Goal: Answer question/provide support: Share knowledge or assist other users

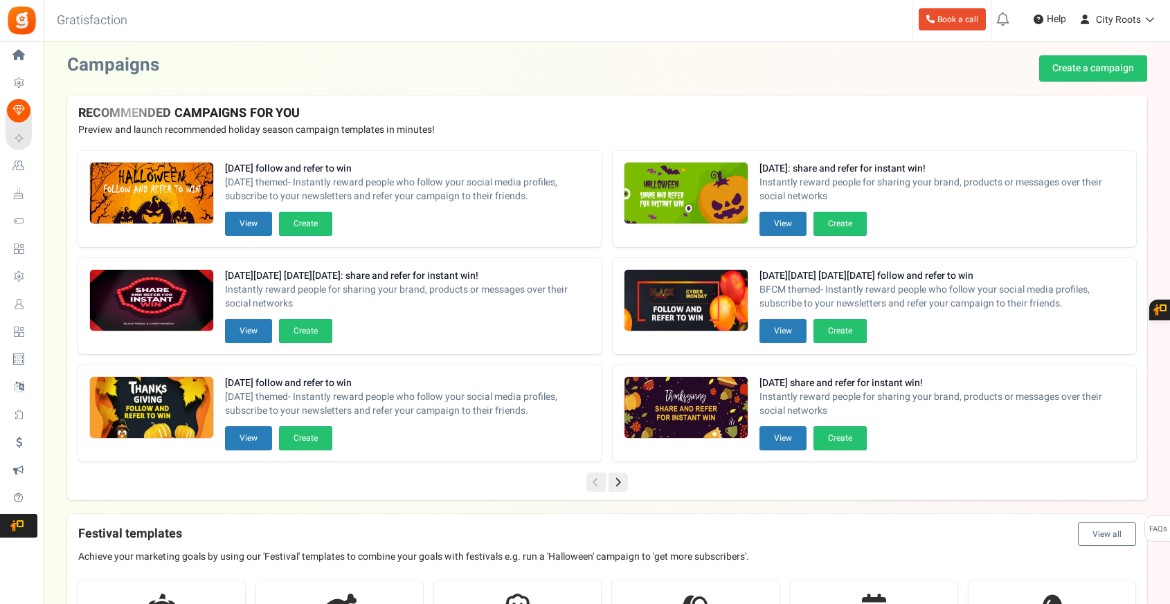
click at [30, 309] on link "Users" at bounding box center [22, 305] width 32 height 24
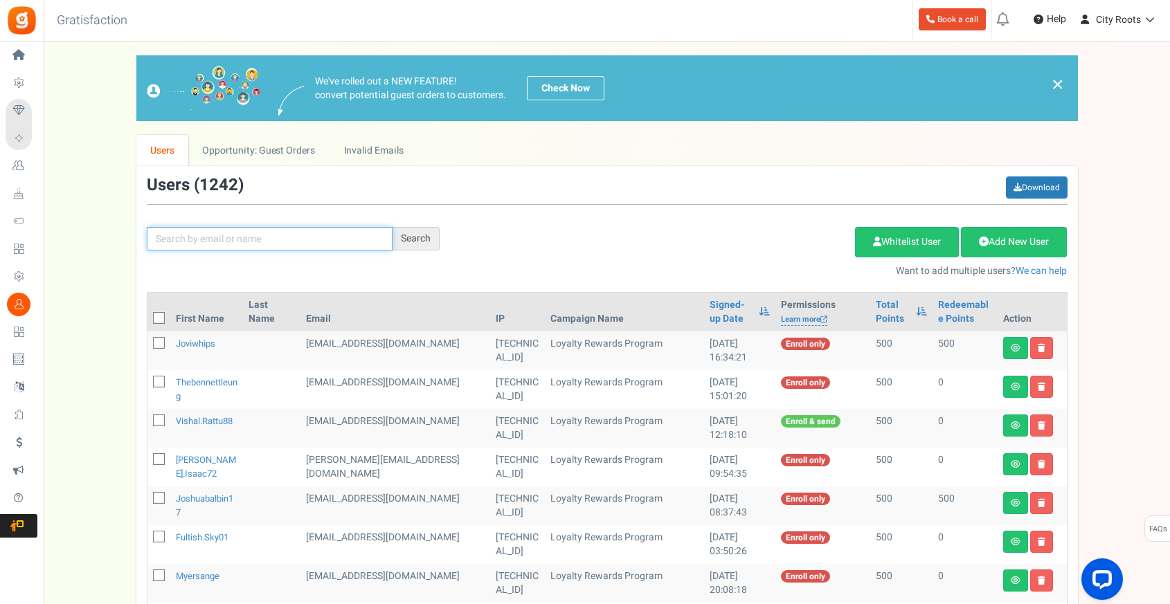
click at [217, 239] on input "text" at bounding box center [270, 239] width 246 height 24
drag, startPoint x: 201, startPoint y: 235, endPoint x: 113, endPoint y: 235, distance: 87.9
click at [113, 235] on div "We've rolled out a NEW FEATURE! convert potential guest orders to customers. Ch…" at bounding box center [606, 605] width 1098 height 1100
paste input "[EMAIL_ADDRESS][DOMAIN_NAME]"
type input "[EMAIL_ADDRESS][DOMAIN_NAME]"
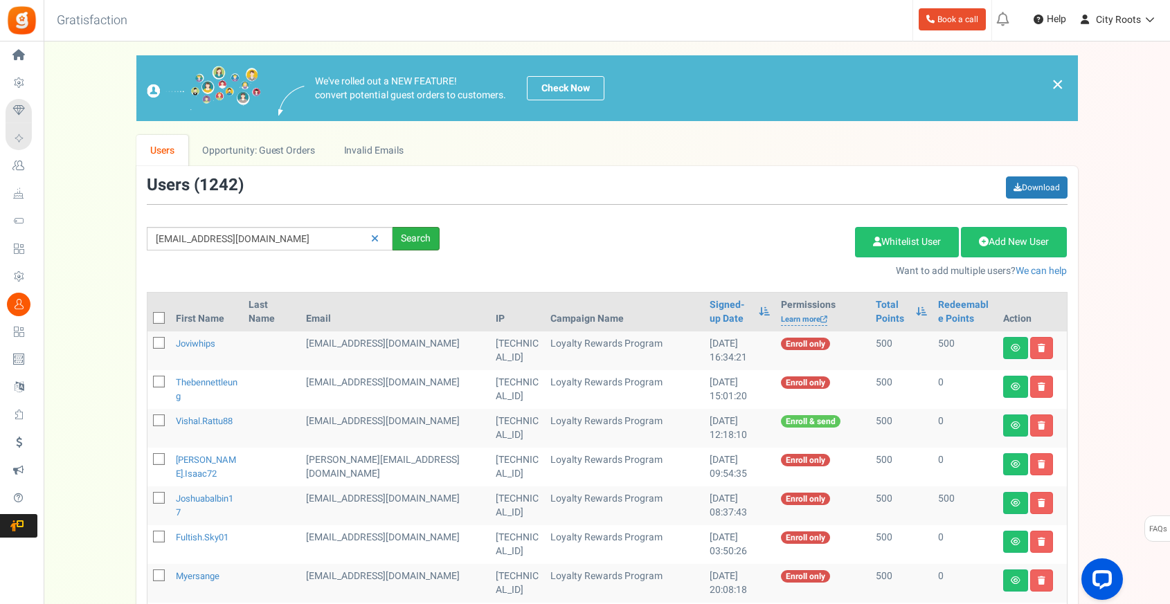
click at [428, 243] on div "Search" at bounding box center [415, 239] width 47 height 24
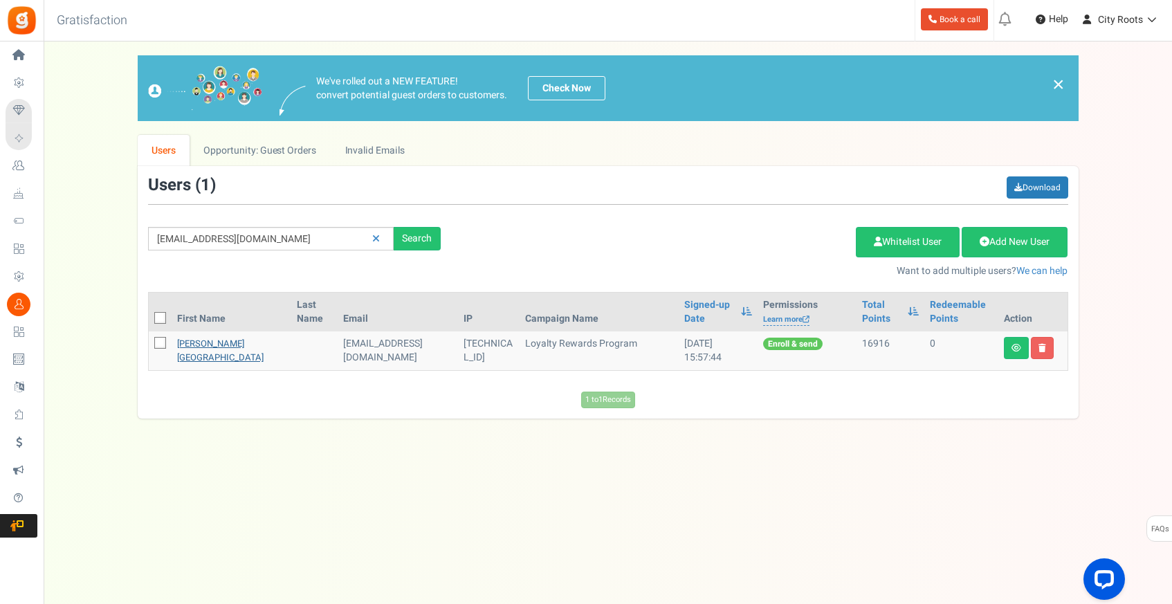
click at [187, 343] on link "[PERSON_NAME][GEOGRAPHIC_DATA]" at bounding box center [220, 350] width 87 height 27
